Goal: Transaction & Acquisition: Purchase product/service

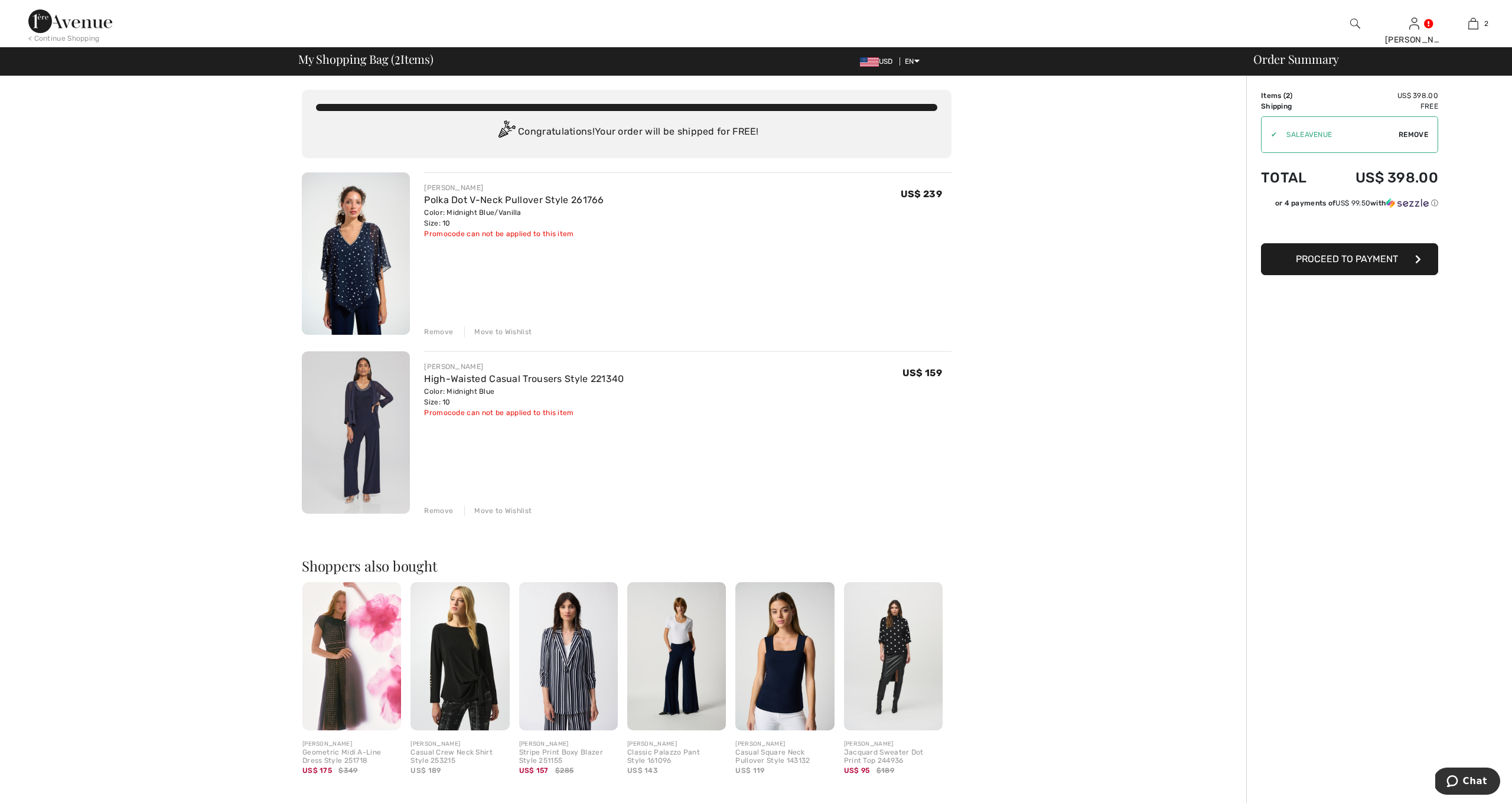
click at [1362, 264] on button "Proceed to Payment" at bounding box center [1350, 260] width 177 height 32
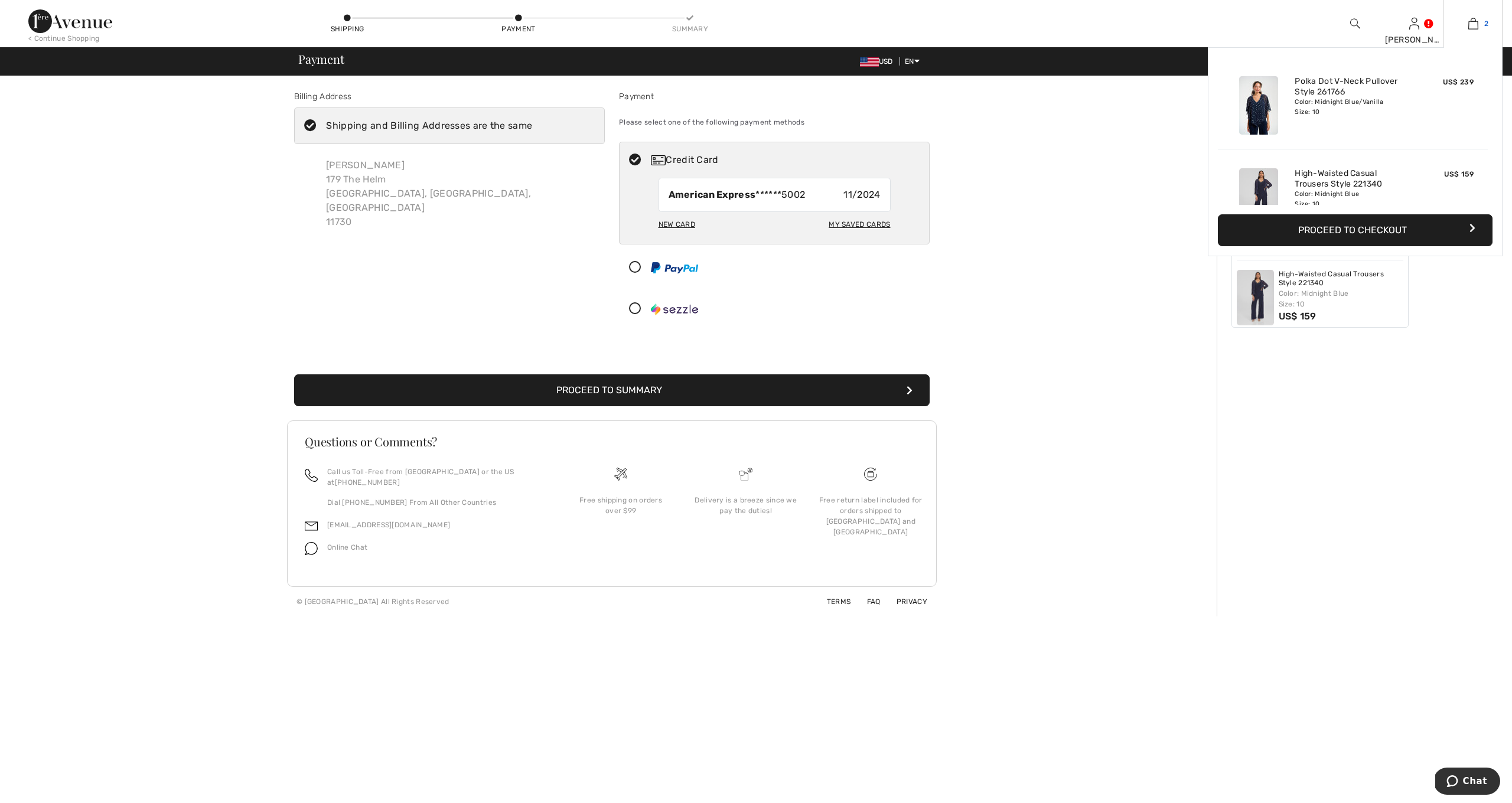
click at [1477, 22] on img at bounding box center [1473, 24] width 10 height 14
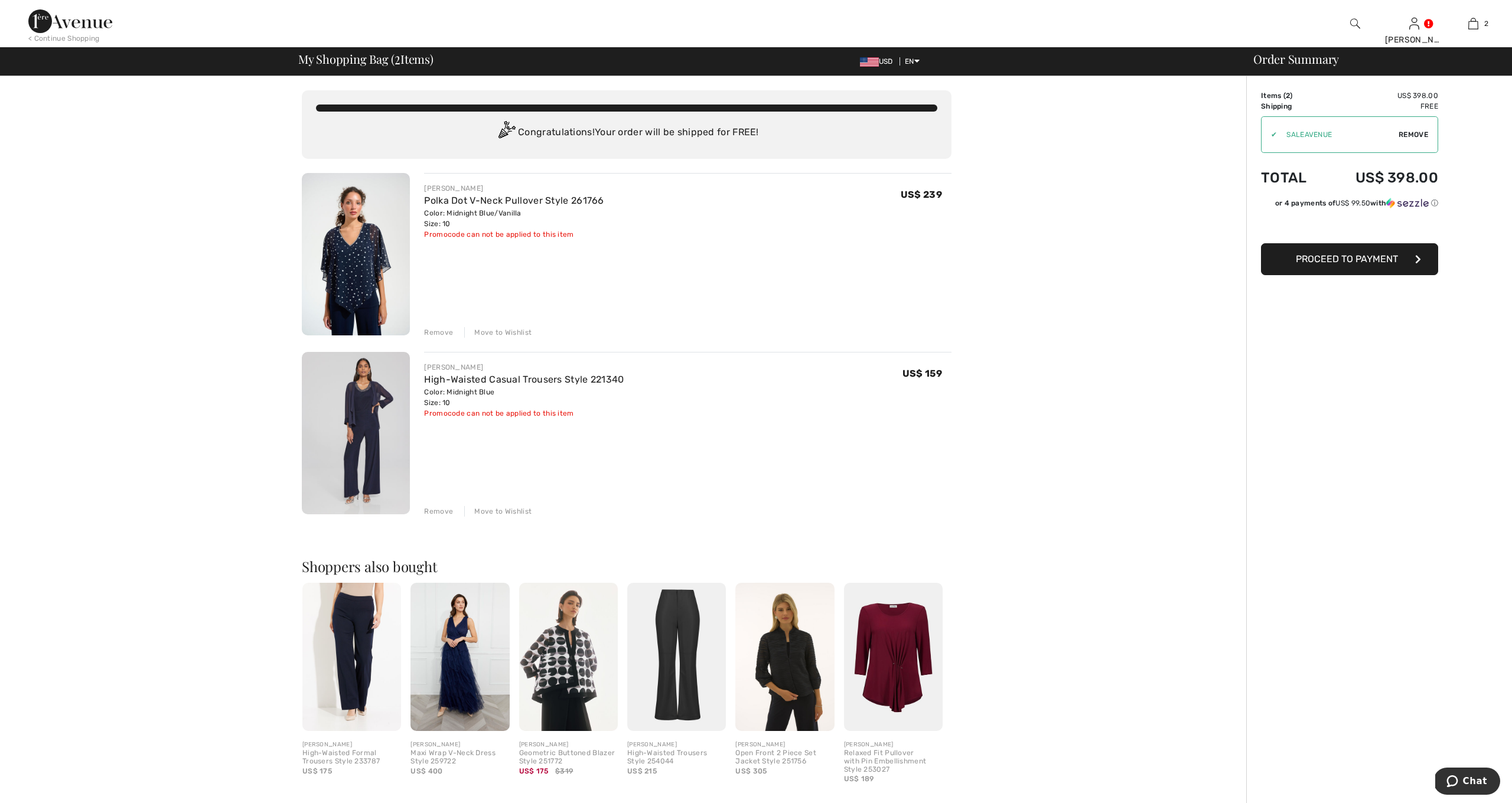
click at [438, 331] on div "Remove" at bounding box center [438, 332] width 29 height 11
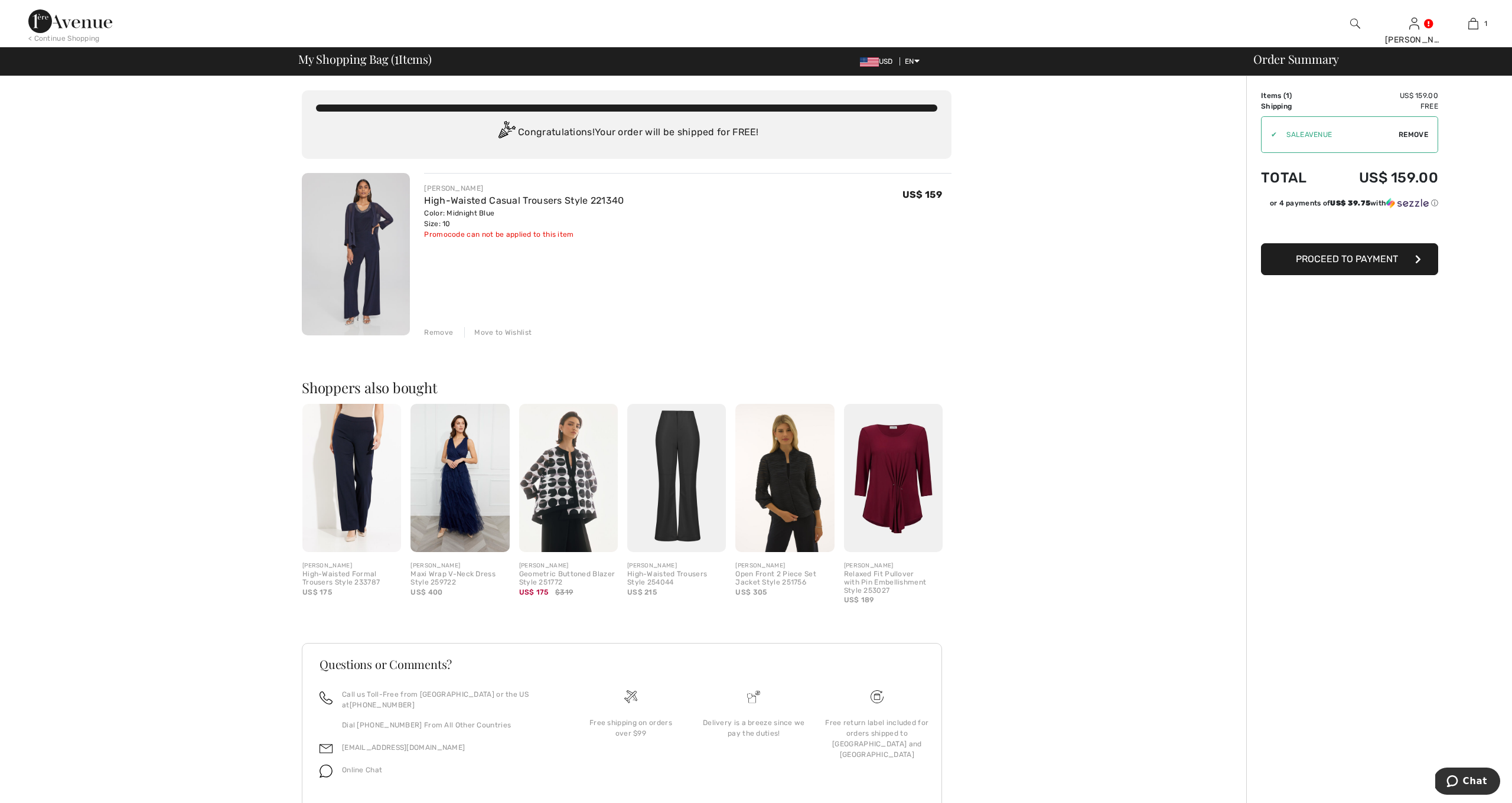
click at [435, 332] on div "Remove" at bounding box center [438, 332] width 29 height 11
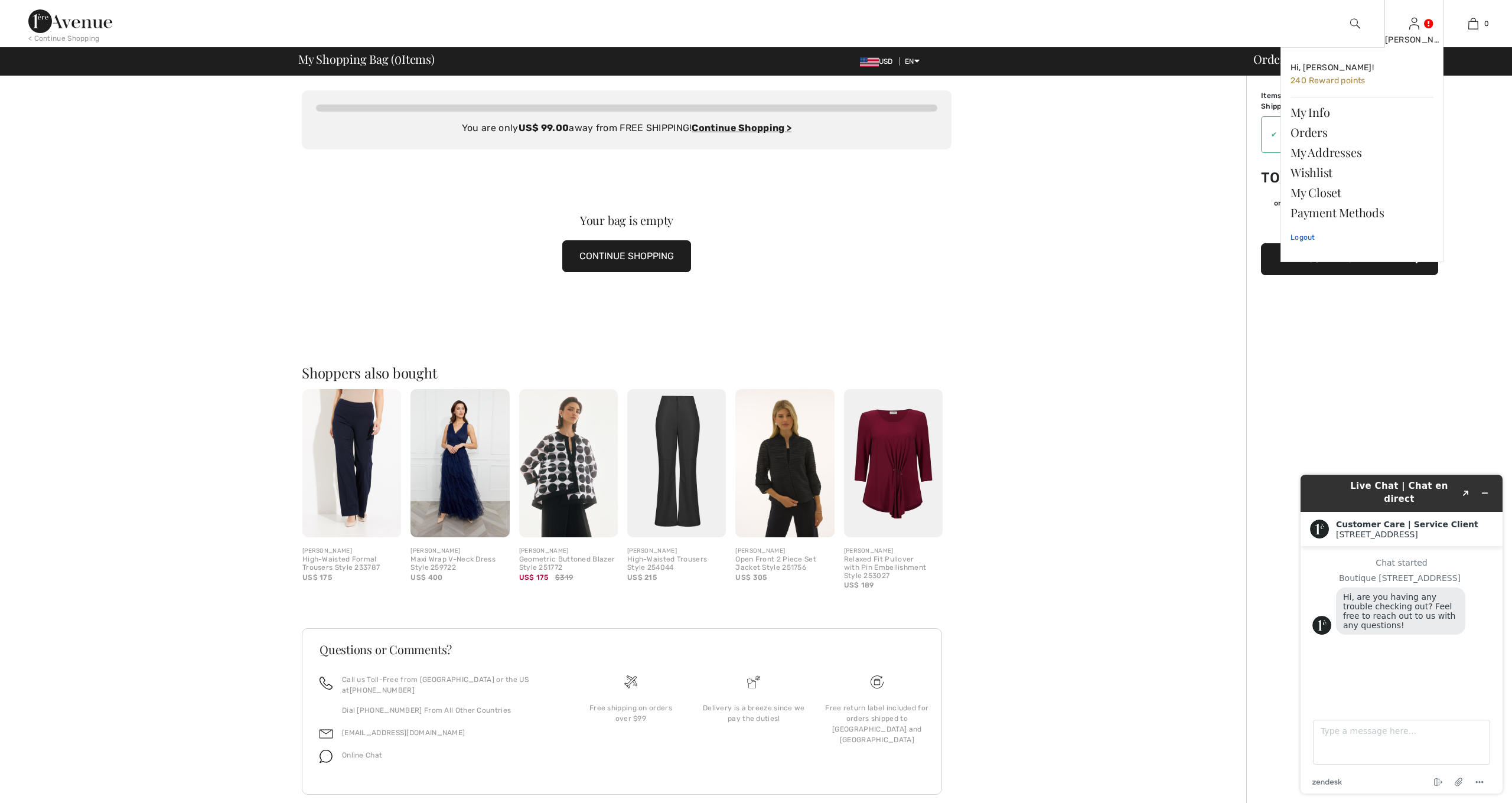
click at [1299, 236] on link "Logout" at bounding box center [1362, 238] width 143 height 30
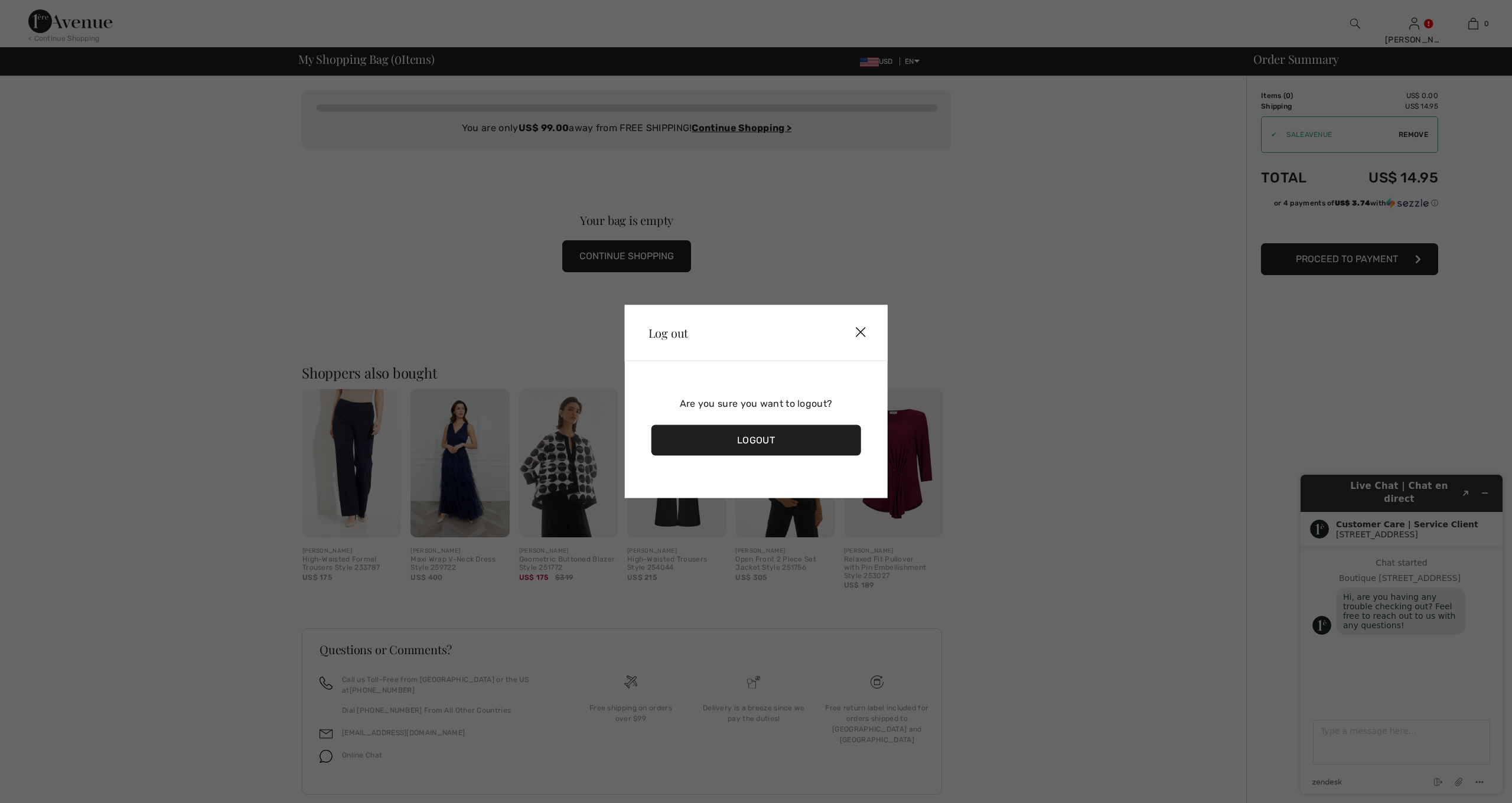
click at [762, 433] on div "Logout" at bounding box center [756, 441] width 210 height 31
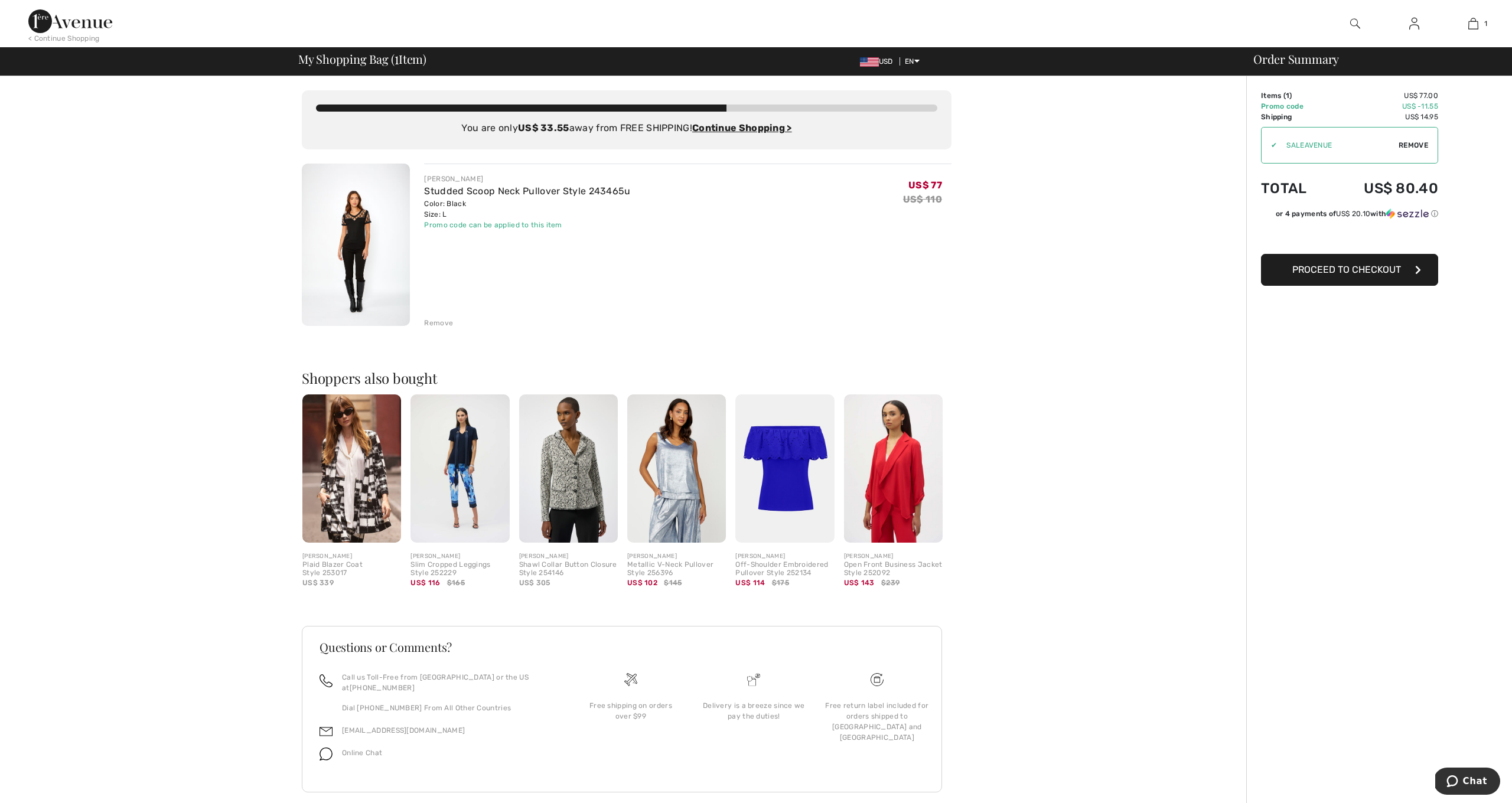
click at [444, 324] on div "Remove" at bounding box center [438, 323] width 29 height 11
